Goal: Task Accomplishment & Management: Use online tool/utility

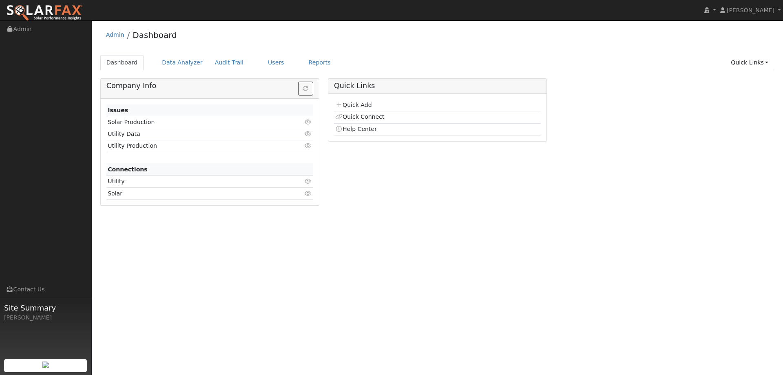
click at [276, 68] on ul "Dashboard Data Analyzer Audit Trail Users Reports Quick Links Quick Add Quick C…" at bounding box center [437, 62] width 675 height 15
click at [273, 67] on link "Users" at bounding box center [276, 62] width 29 height 15
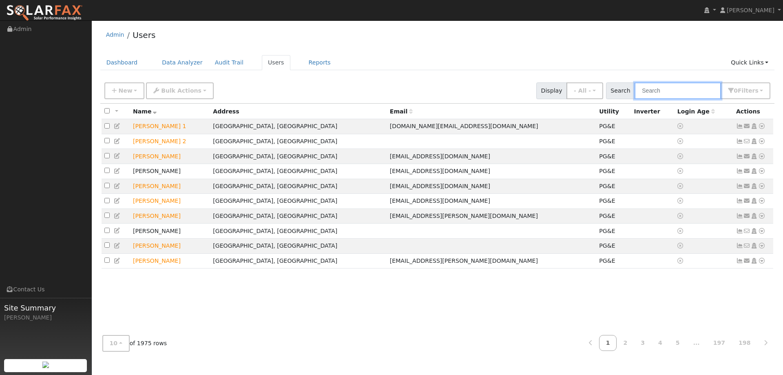
click at [670, 89] on input "text" at bounding box center [678, 90] width 86 height 17
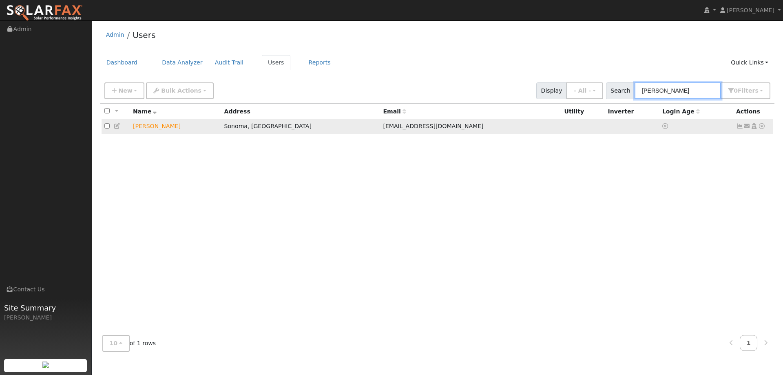
type input "Julie Duffy"
click at [763, 126] on icon at bounding box center [761, 126] width 7 height 6
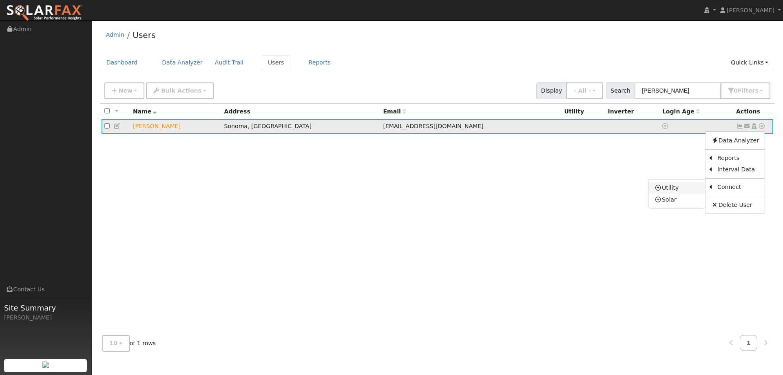
click at [697, 193] on link "Utility" at bounding box center [677, 187] width 57 height 11
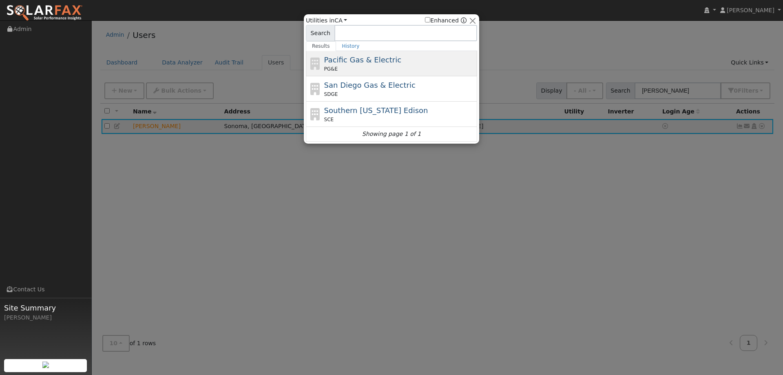
click at [375, 69] on div "PG&E" at bounding box center [399, 68] width 151 height 7
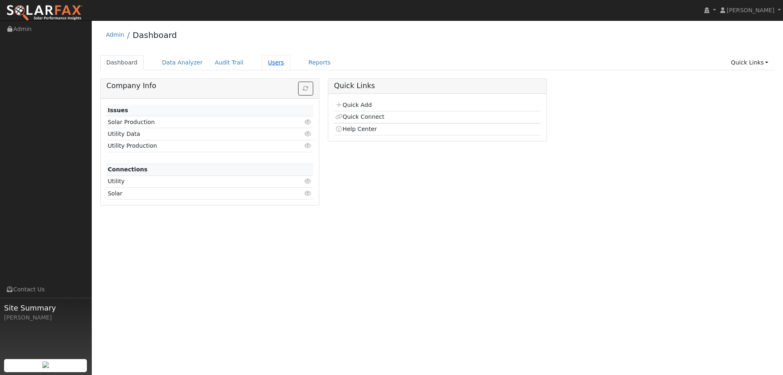
click at [270, 62] on link "Users" at bounding box center [276, 62] width 29 height 15
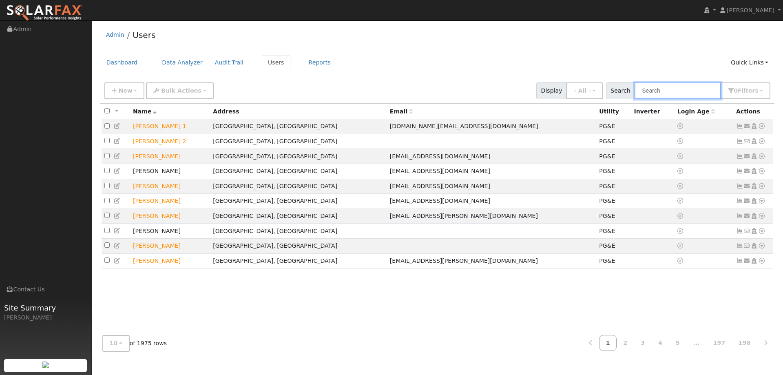
click at [700, 89] on input "text" at bounding box center [678, 90] width 86 height 17
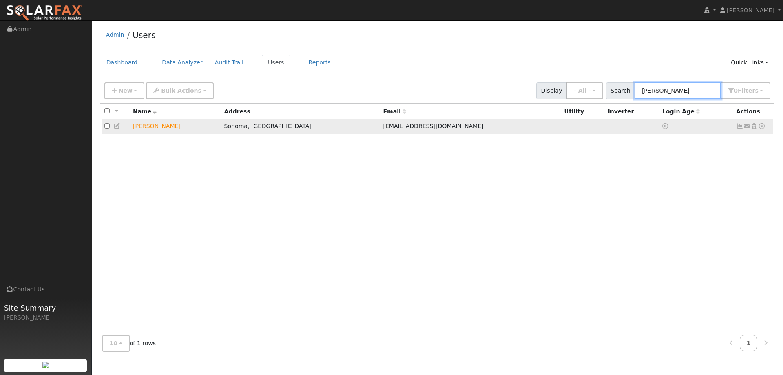
type input "Julie Duff"
click at [762, 127] on icon at bounding box center [761, 126] width 7 height 6
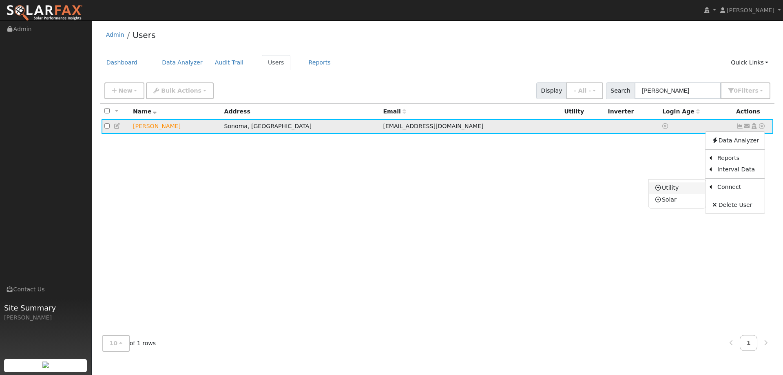
click at [682, 189] on link "Utility" at bounding box center [677, 187] width 57 height 11
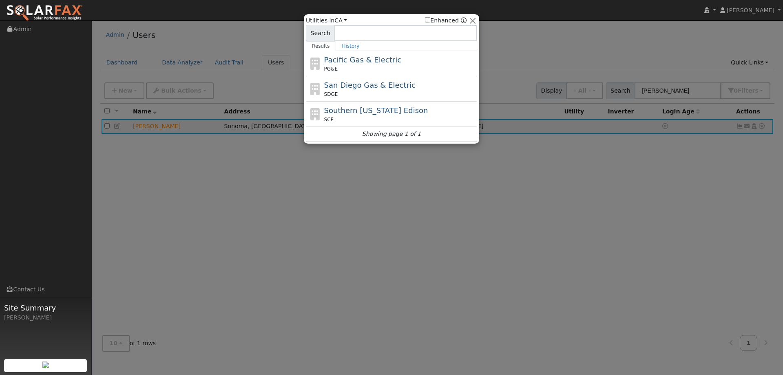
click at [401, 60] on div "Pacific Gas & Electric PG&E" at bounding box center [399, 63] width 151 height 18
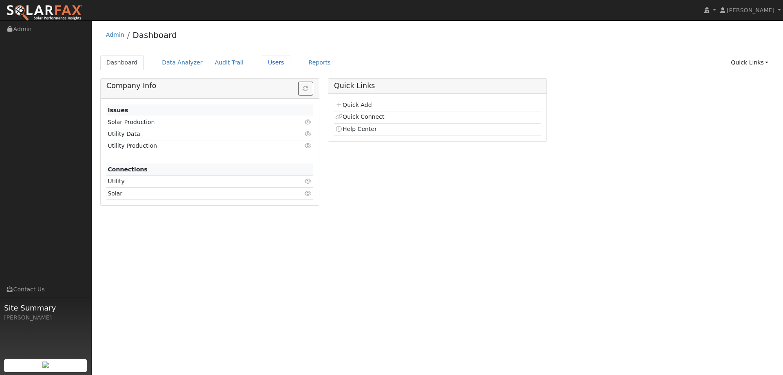
click at [269, 64] on link "Users" at bounding box center [276, 62] width 29 height 15
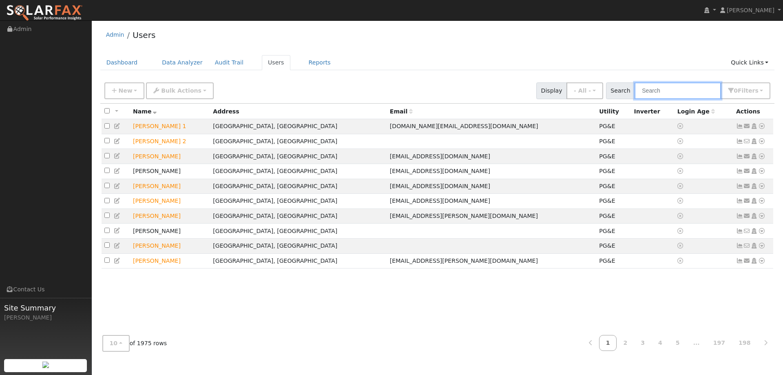
click at [649, 90] on input "text" at bounding box center [678, 90] width 86 height 17
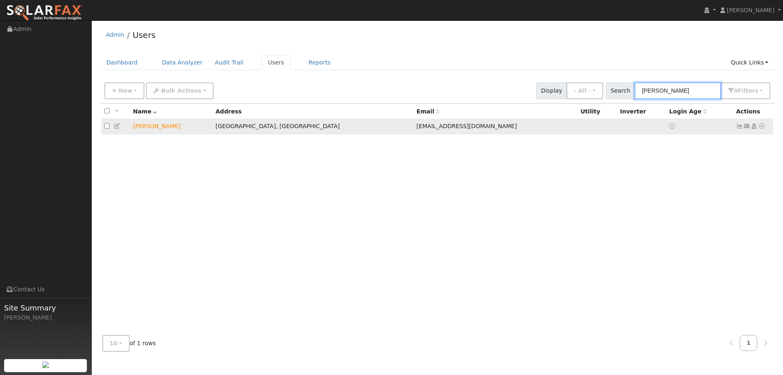
type input "[PERSON_NAME]"
click at [762, 129] on icon at bounding box center [761, 126] width 7 height 6
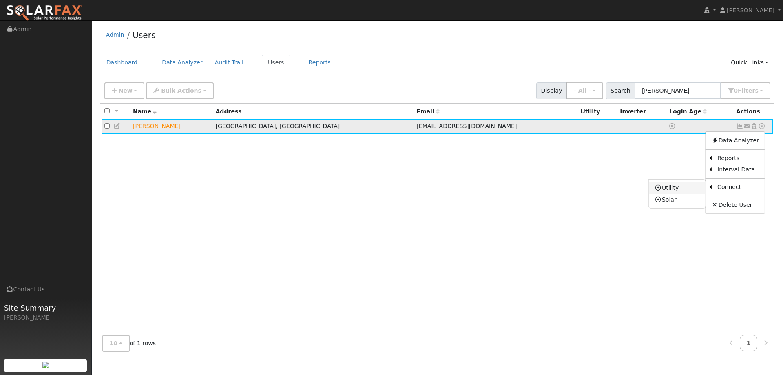
click at [680, 189] on link "Utility" at bounding box center [677, 187] width 57 height 11
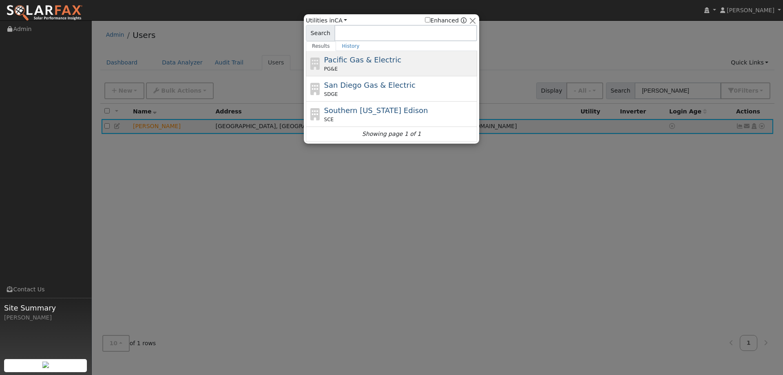
click at [414, 61] on div "Pacific Gas & Electric PG&E" at bounding box center [399, 63] width 151 height 18
